Goal: Information Seeking & Learning: Learn about a topic

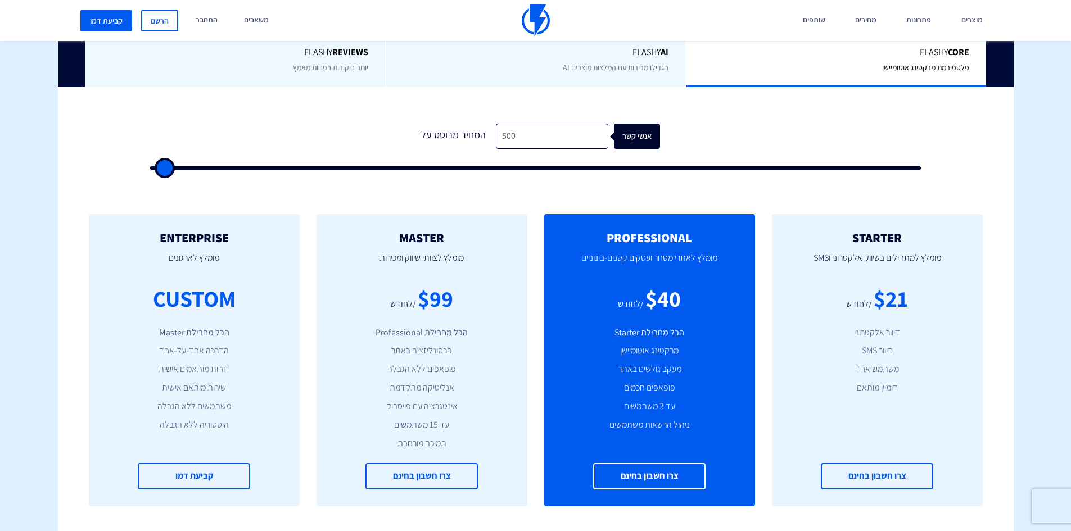
scroll to position [281, 0]
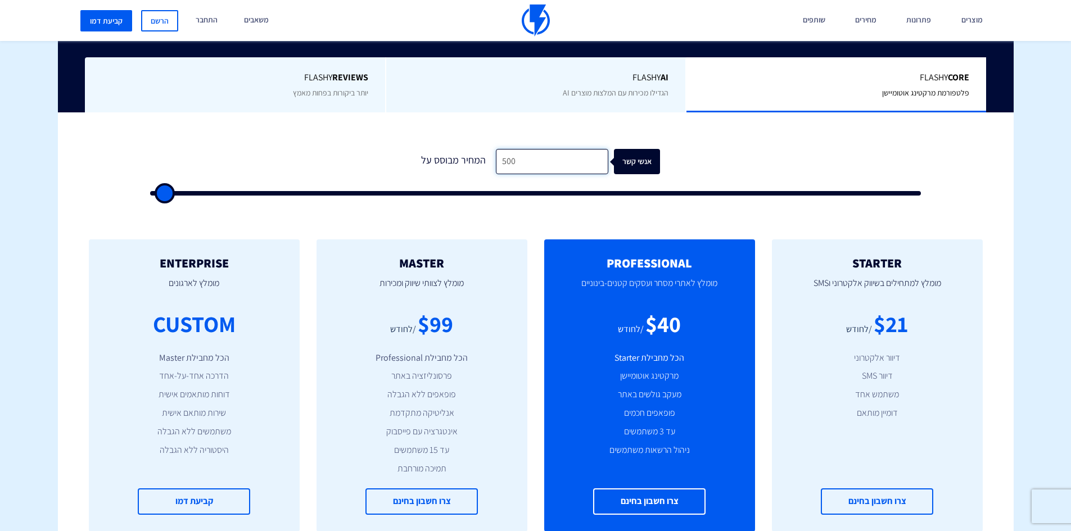
drag, startPoint x: 531, startPoint y: 159, endPoint x: 495, endPoint y: 161, distance: 35.5
click at [496, 161] on input "500" at bounding box center [552, 161] width 112 height 25
type input "5"
type input "500"
type input "50"
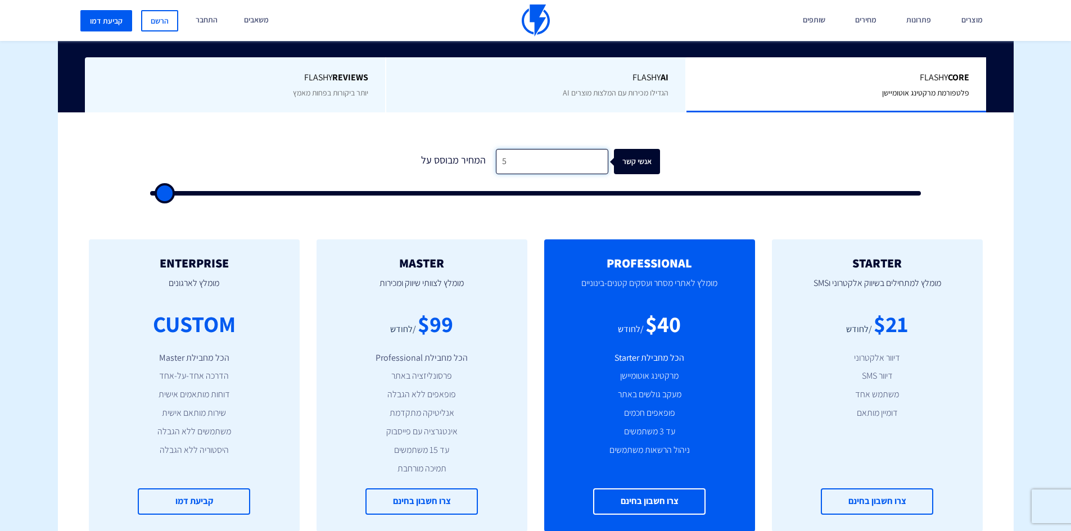
type input "500"
type input "5,000"
type input "5000"
type input "50,000"
type input "50000"
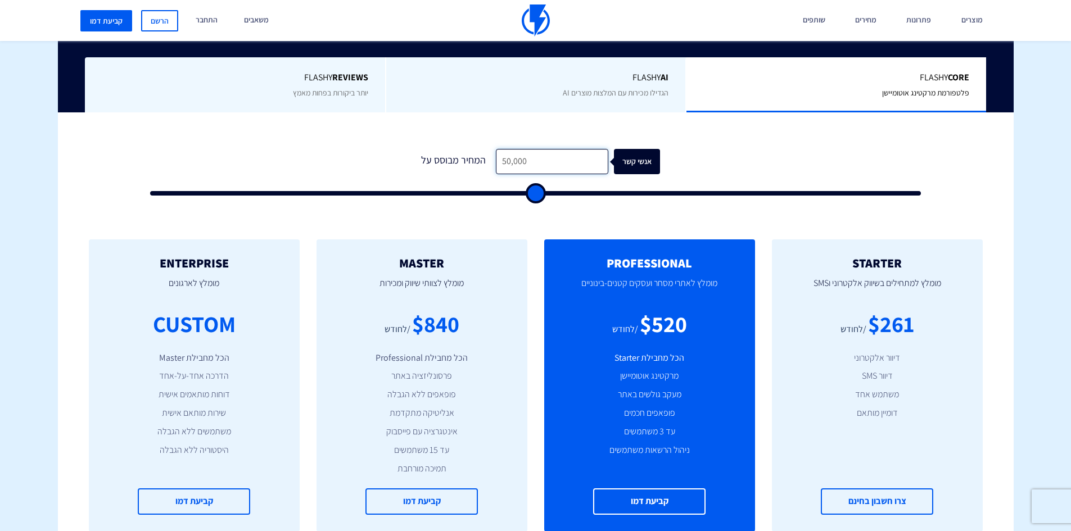
type input "50,000"
drag, startPoint x: 434, startPoint y: 332, endPoint x: 457, endPoint y: 336, distance: 23.9
click at [457, 336] on div "$840" at bounding box center [435, 324] width 47 height 32
drag, startPoint x: 418, startPoint y: 326, endPoint x: 456, endPoint y: 330, distance: 37.9
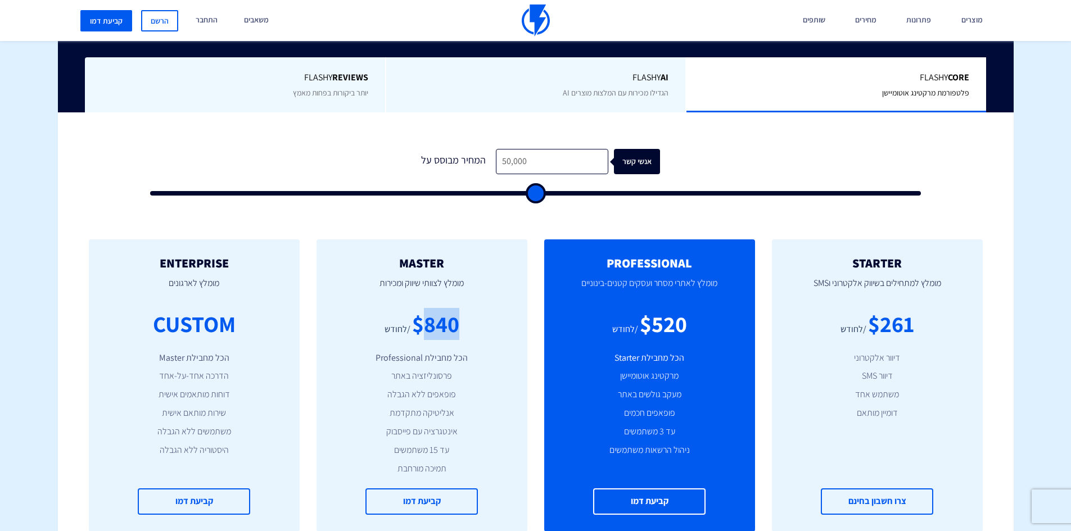
click at [456, 330] on div "$840" at bounding box center [435, 324] width 47 height 32
drag, startPoint x: 526, startPoint y: 162, endPoint x: 497, endPoint y: 160, distance: 29.3
click at [497, 160] on input "50,000" at bounding box center [552, 161] width 112 height 25
click at [540, 159] on input "50,000" at bounding box center [552, 161] width 112 height 25
drag, startPoint x: 525, startPoint y: 159, endPoint x: 495, endPoint y: 158, distance: 29.3
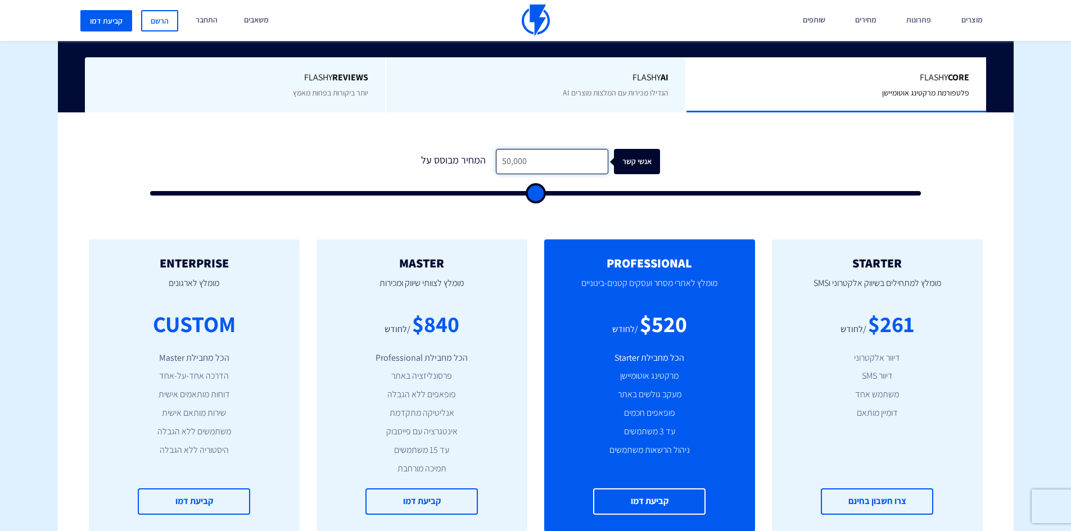
click at [496, 158] on input "50,000" at bounding box center [552, 161] width 112 height 25
click at [499, 162] on input "50,000" at bounding box center [552, 161] width 112 height 25
drag, startPoint x: 421, startPoint y: 319, endPoint x: 457, endPoint y: 322, distance: 35.5
click at [457, 322] on div "$840" at bounding box center [435, 324] width 47 height 32
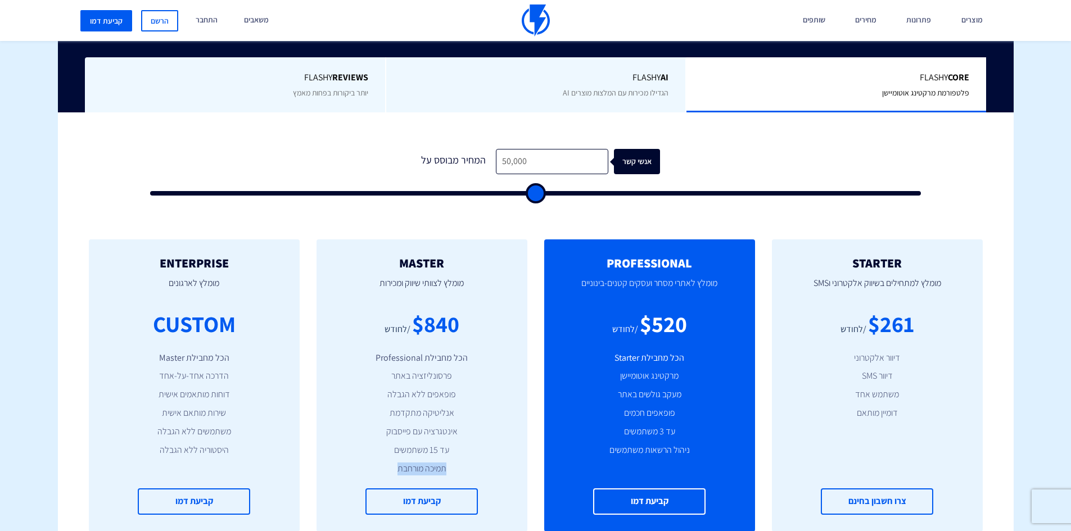
drag, startPoint x: 390, startPoint y: 475, endPoint x: 472, endPoint y: 475, distance: 81.5
click at [472, 475] on li "תמיכה מורחבת" at bounding box center [421, 469] width 177 height 13
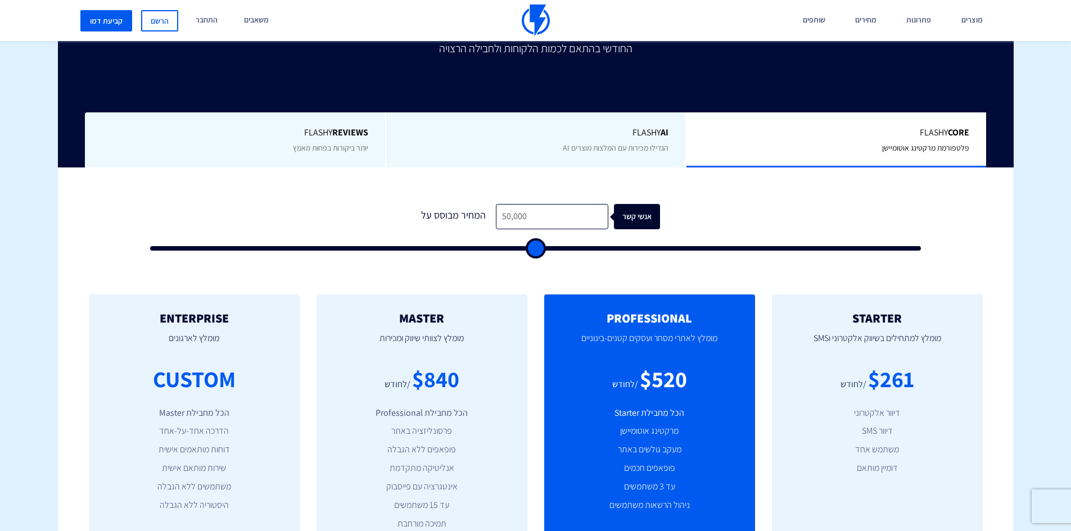
scroll to position [225, 0]
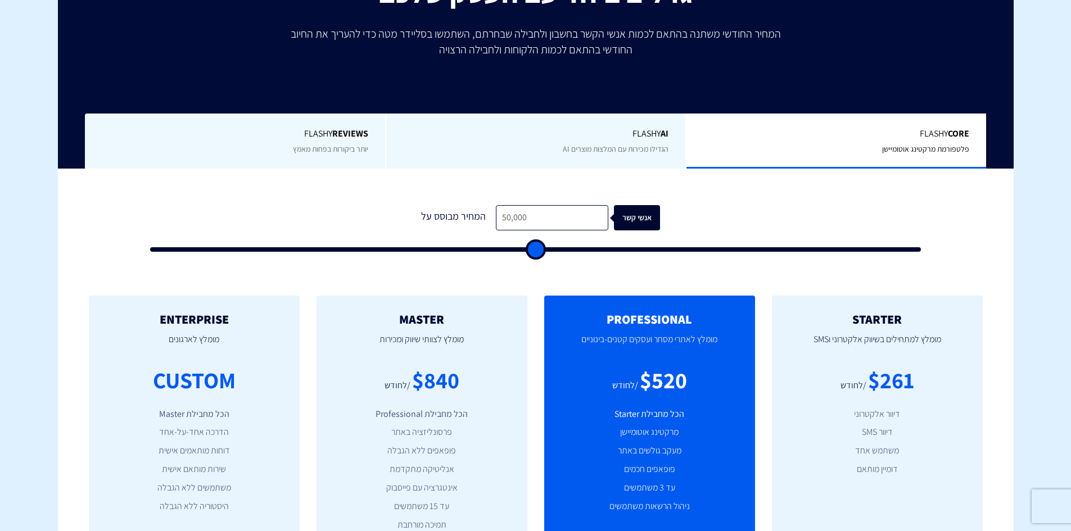
click at [606, 133] on span "Flashy AI" at bounding box center [536, 134] width 266 height 13
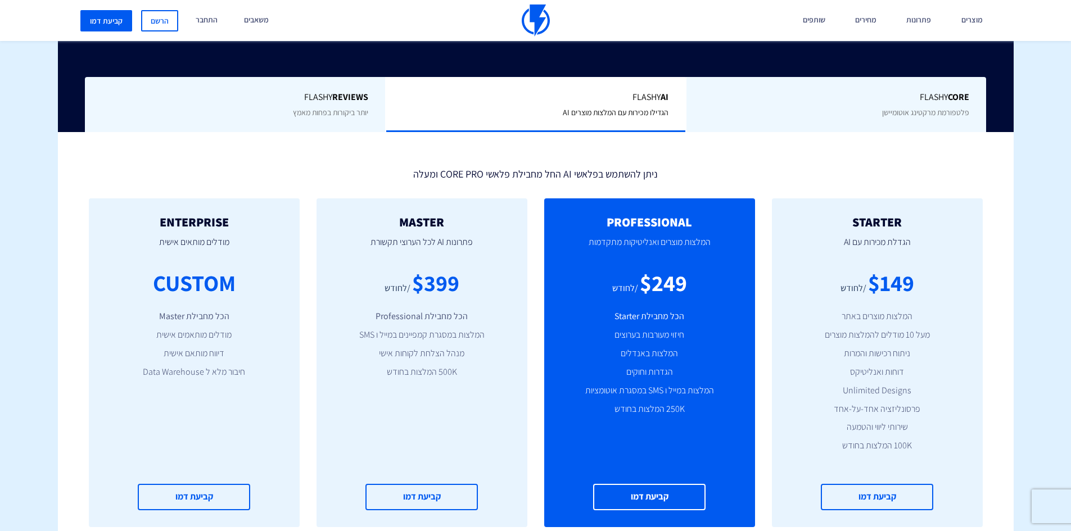
scroll to position [281, 0]
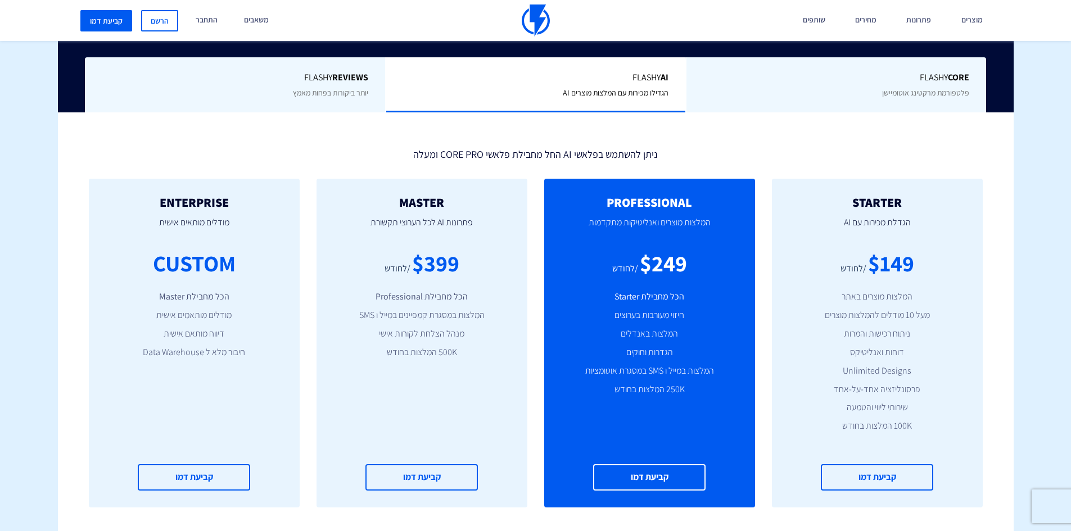
click at [796, 62] on div "Flashy Core פלטפורמת מרקטינג אוטומיישן" at bounding box center [836, 85] width 301 height 56
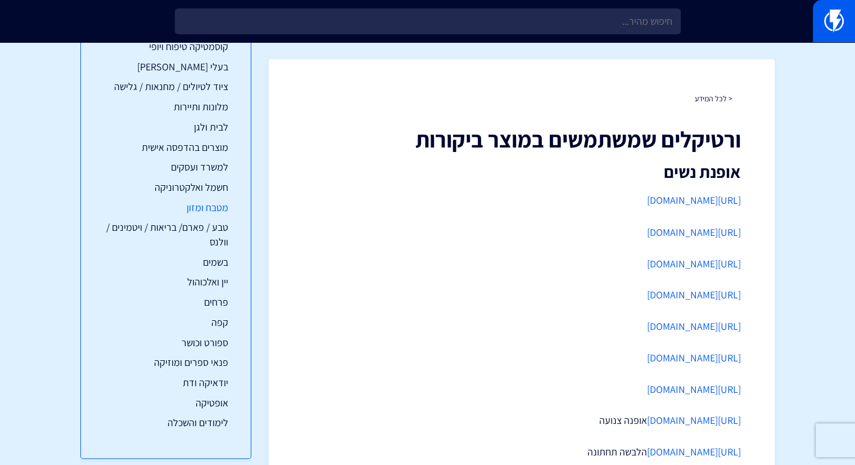
scroll to position [224, 0]
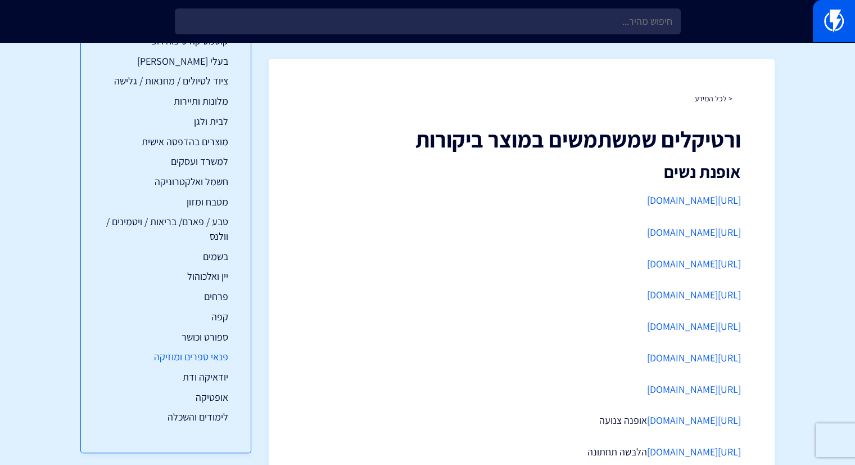
click at [199, 357] on link "פנאי ספרים ומוזיקה" at bounding box center [165, 356] width 125 height 15
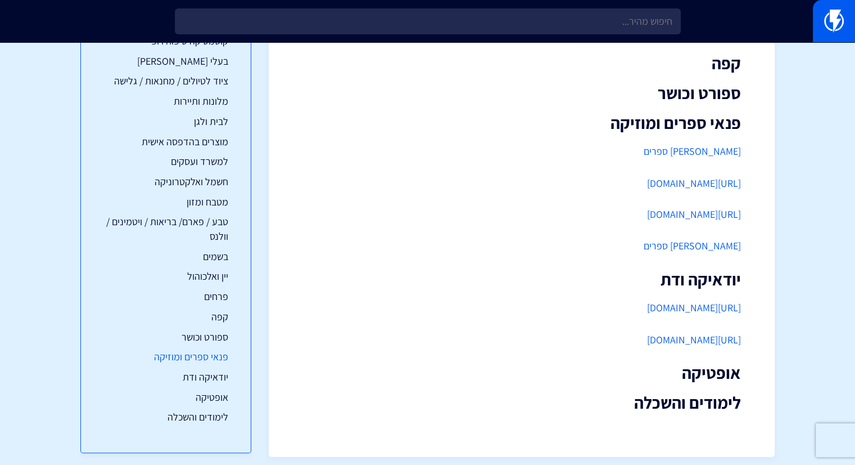
scroll to position [2646, 0]
